Goal: Task Accomplishment & Management: Manage account settings

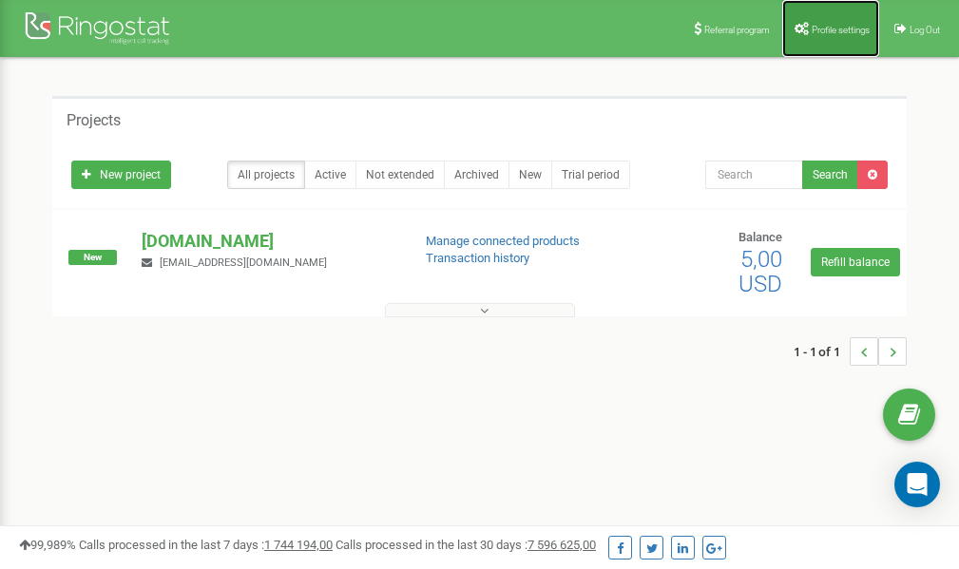
click at [832, 21] on link "Profile settings" at bounding box center [830, 28] width 97 height 57
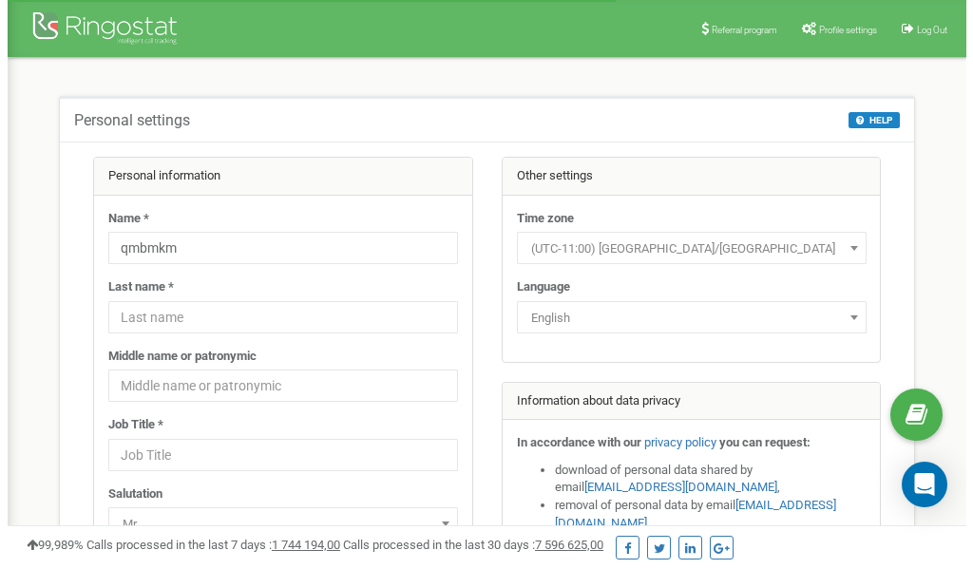
scroll to position [95, 0]
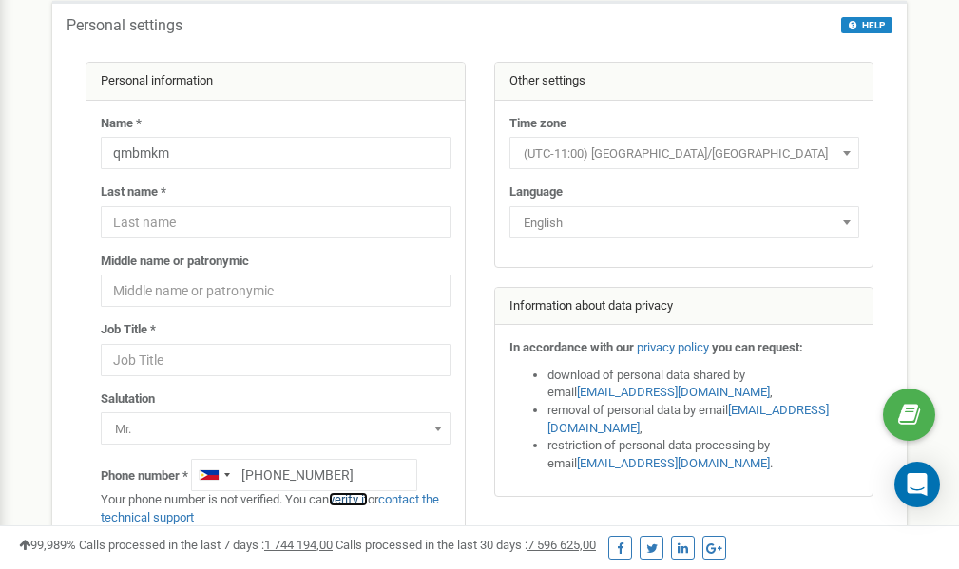
click at [356, 498] on link "verify it" at bounding box center [348, 499] width 39 height 14
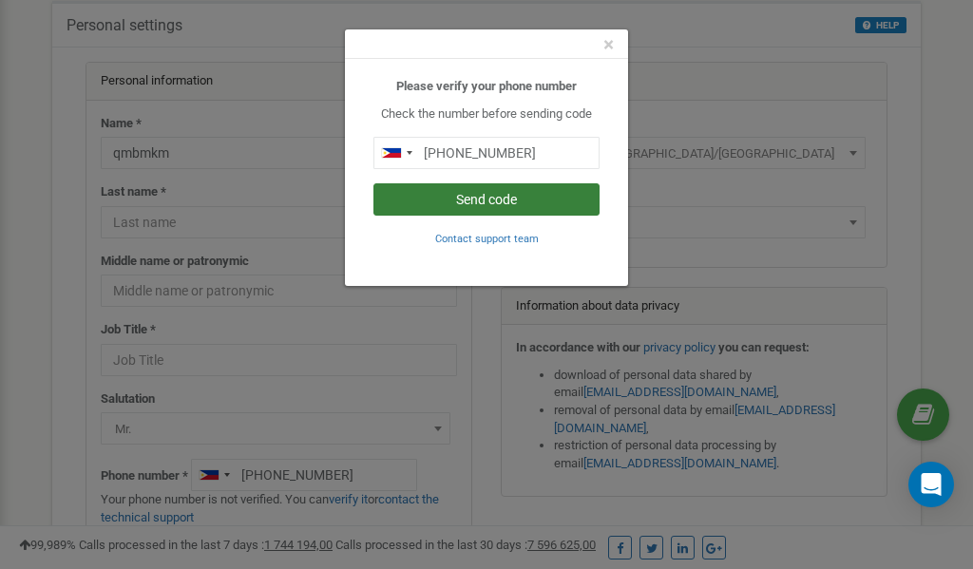
click at [480, 200] on button "Send code" at bounding box center [487, 199] width 226 height 32
